Goal: Communication & Community: Share content

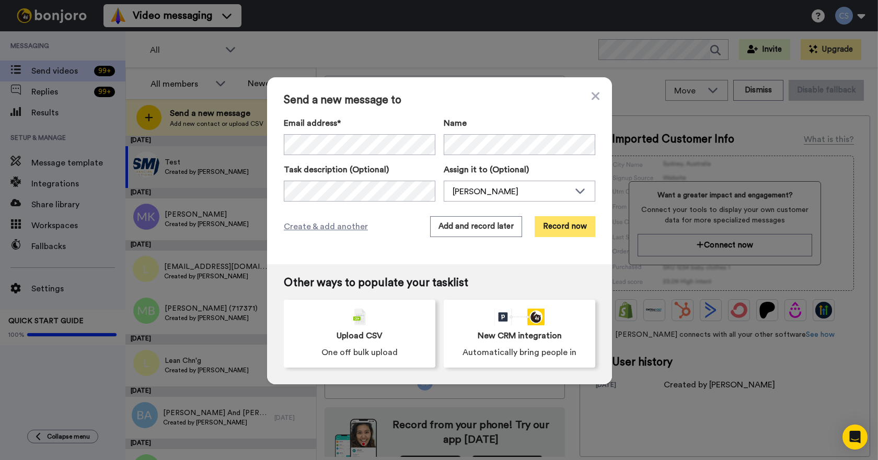
click at [564, 227] on button "Record now" at bounding box center [565, 226] width 61 height 21
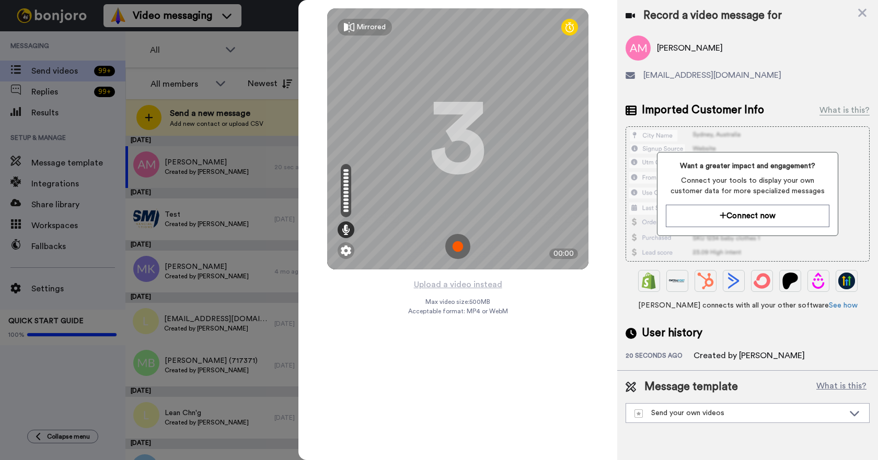
click at [454, 247] on img at bounding box center [457, 246] width 25 height 25
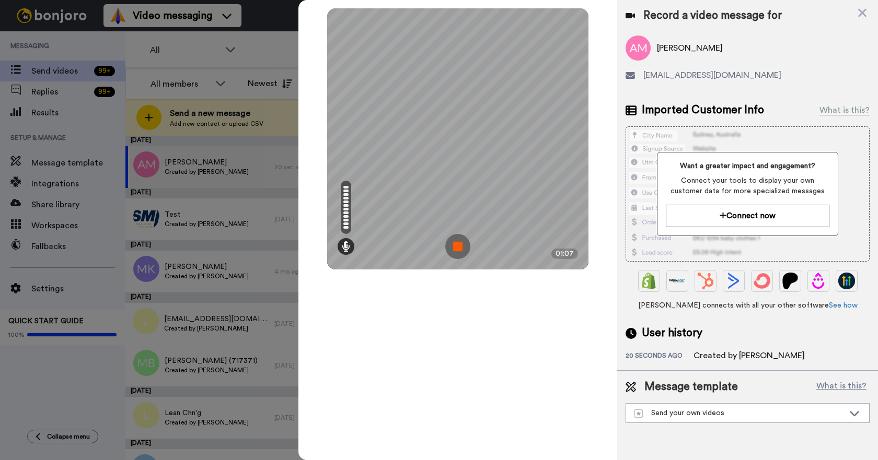
click at [461, 246] on img at bounding box center [457, 246] width 25 height 25
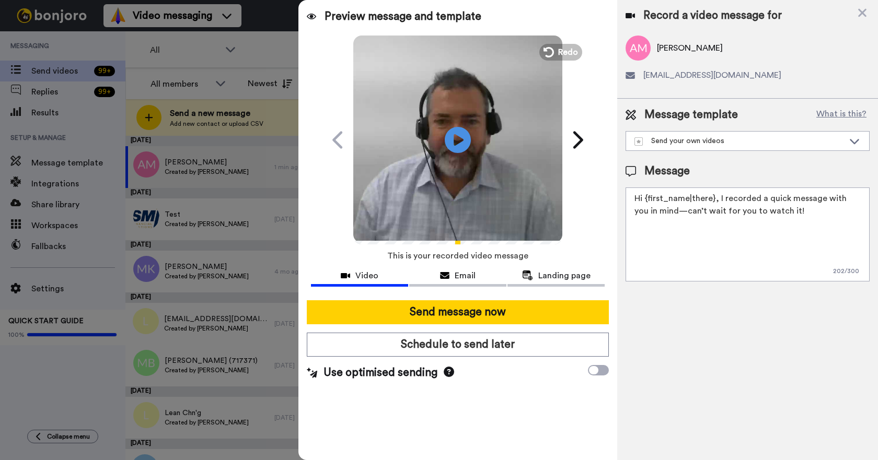
drag, startPoint x: 442, startPoint y: 311, endPoint x: 477, endPoint y: 291, distance: 39.8
click at [443, 311] on button "Send message now" at bounding box center [458, 313] width 302 height 24
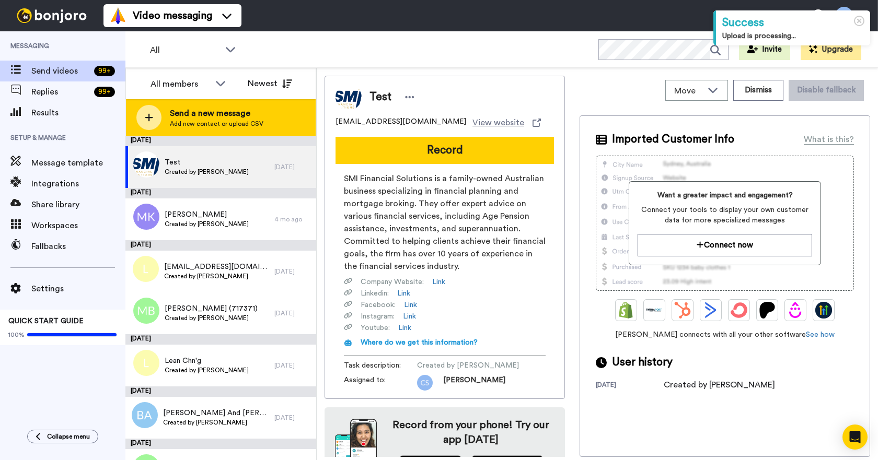
click at [194, 118] on span "Send a new message" at bounding box center [217, 113] width 94 height 13
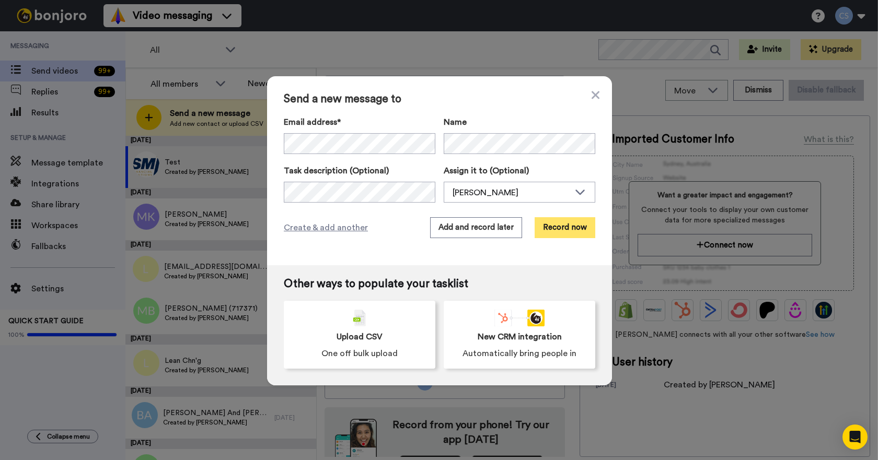
click at [560, 229] on button "Record now" at bounding box center [565, 227] width 61 height 21
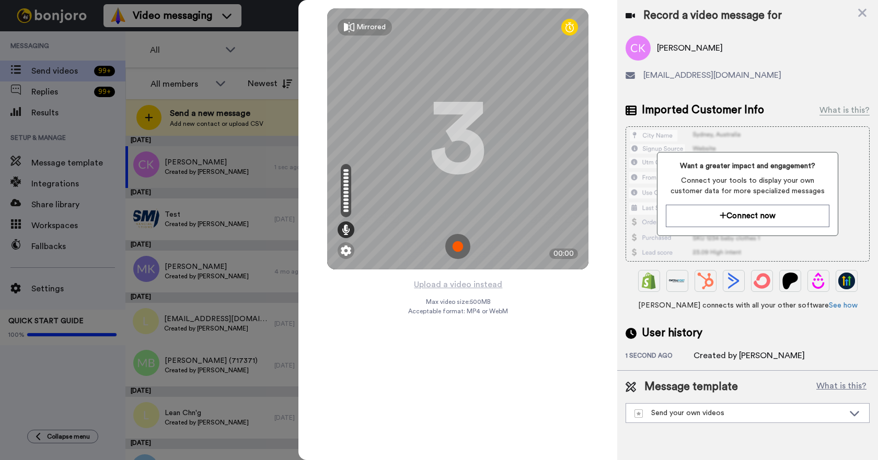
click at [464, 245] on img at bounding box center [457, 246] width 25 height 25
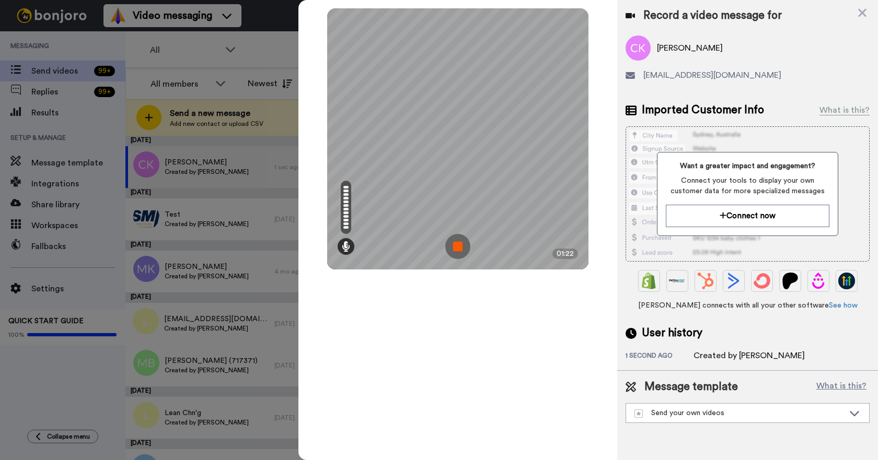
click at [454, 247] on img at bounding box center [457, 246] width 25 height 25
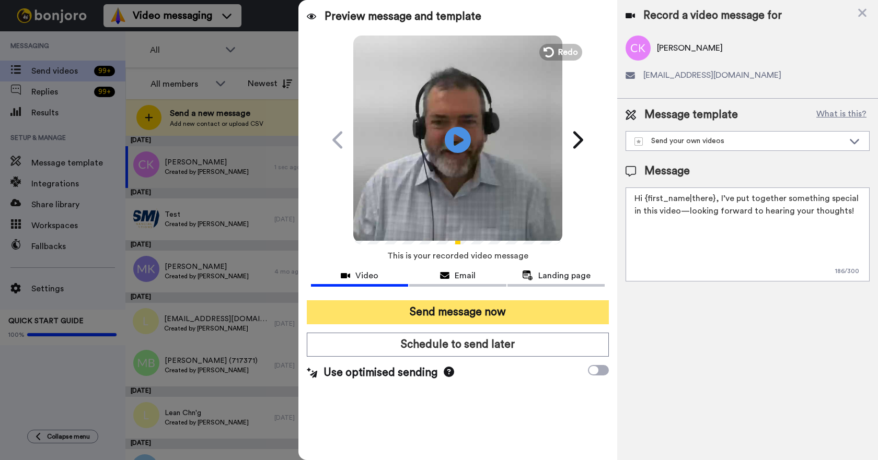
click at [465, 310] on button "Send message now" at bounding box center [458, 313] width 302 height 24
